Goal: Communication & Community: Answer question/provide support

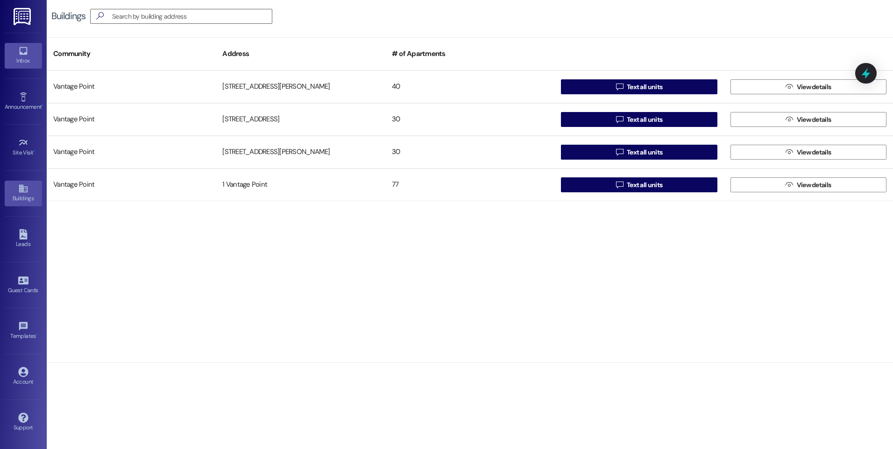
click at [21, 54] on icon at bounding box center [23, 51] width 8 height 8
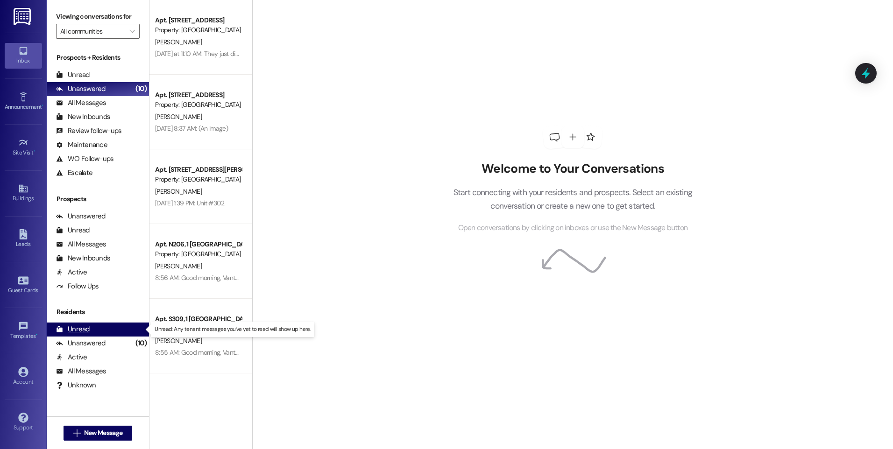
click at [88, 330] on div "Unread" at bounding box center [73, 330] width 34 height 10
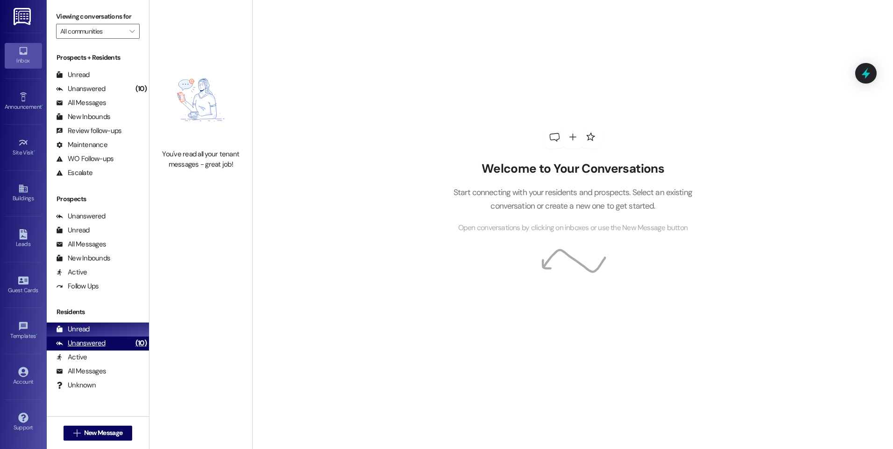
click at [93, 342] on div "Unanswered" at bounding box center [81, 344] width 50 height 10
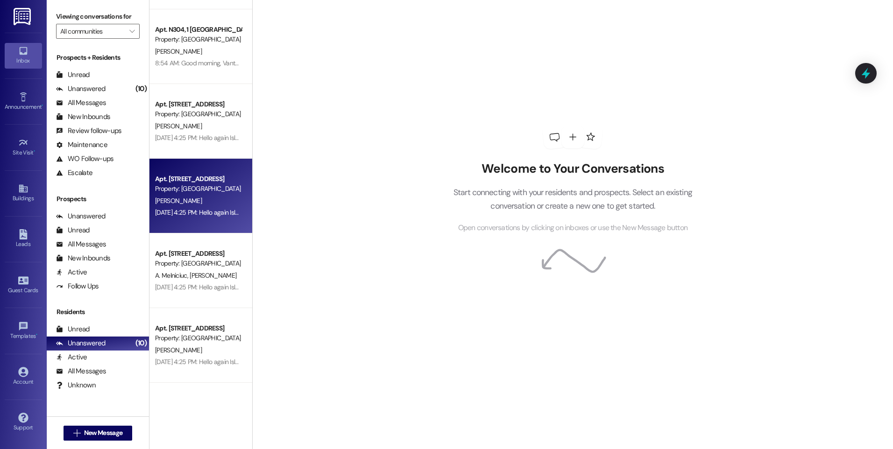
scroll to position [224, 0]
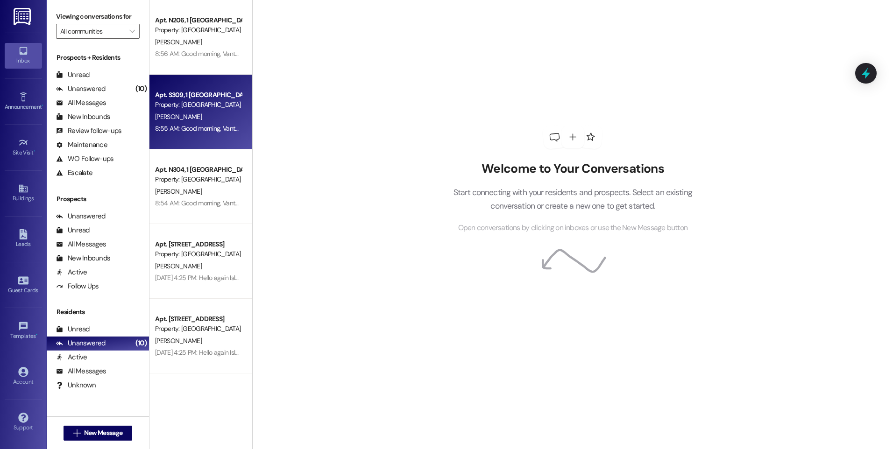
click at [166, 144] on div "Apt. S309, 1 [GEOGRAPHIC_DATA] Property: [GEOGRAPHIC_DATA] [PERSON_NAME] 8:55 A…" at bounding box center [201, 112] width 103 height 75
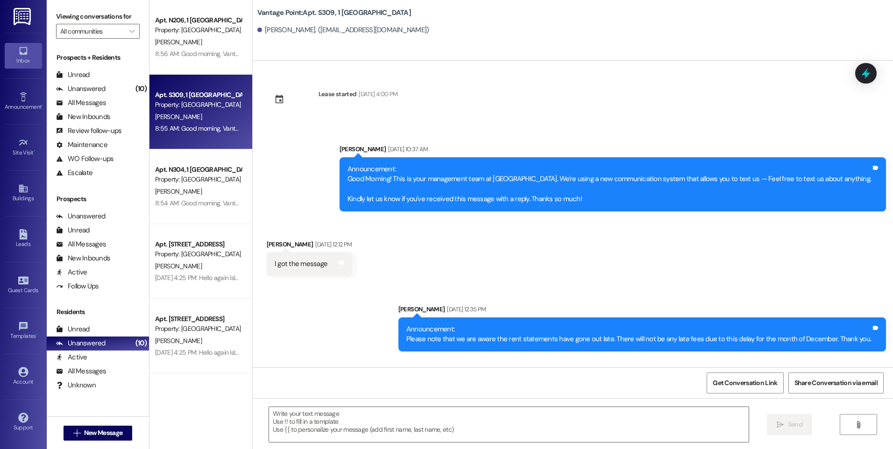
scroll to position [20749, 0]
